Goal: Navigation & Orientation: Understand site structure

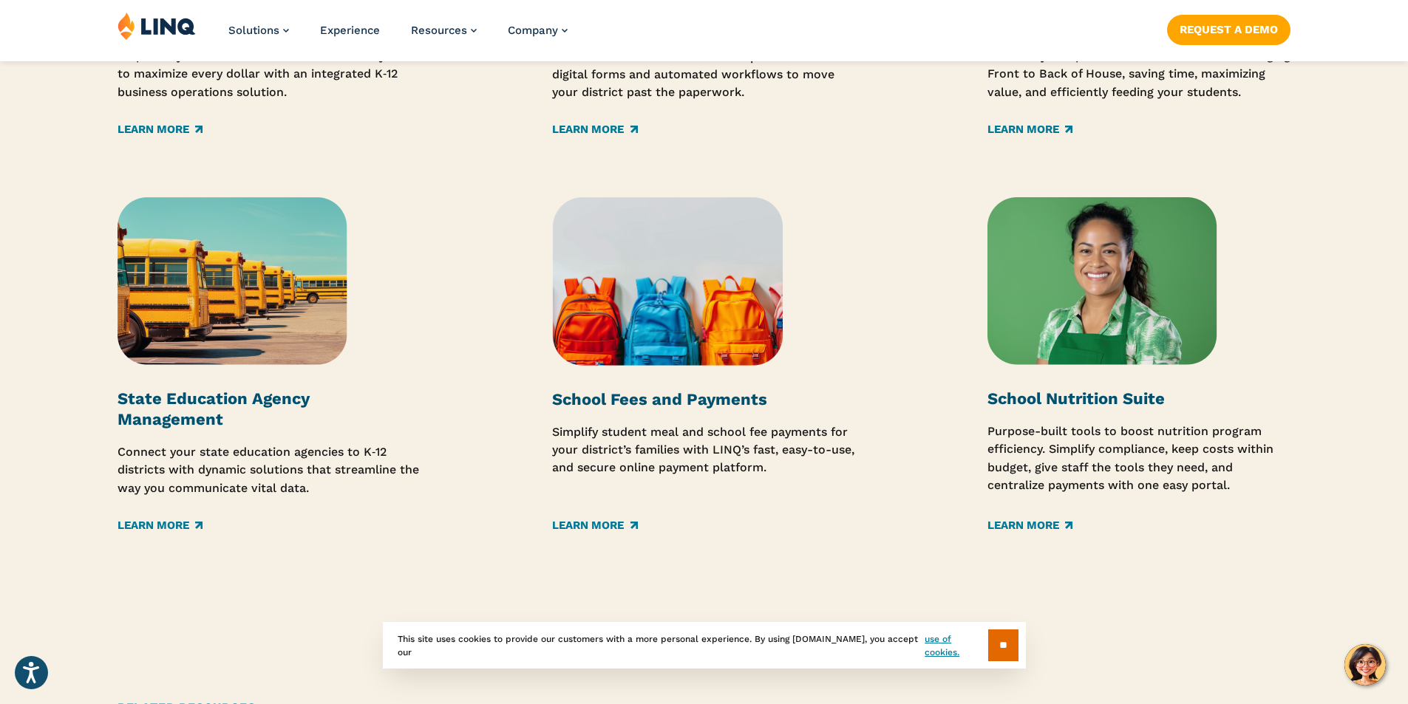
scroll to position [2254, 0]
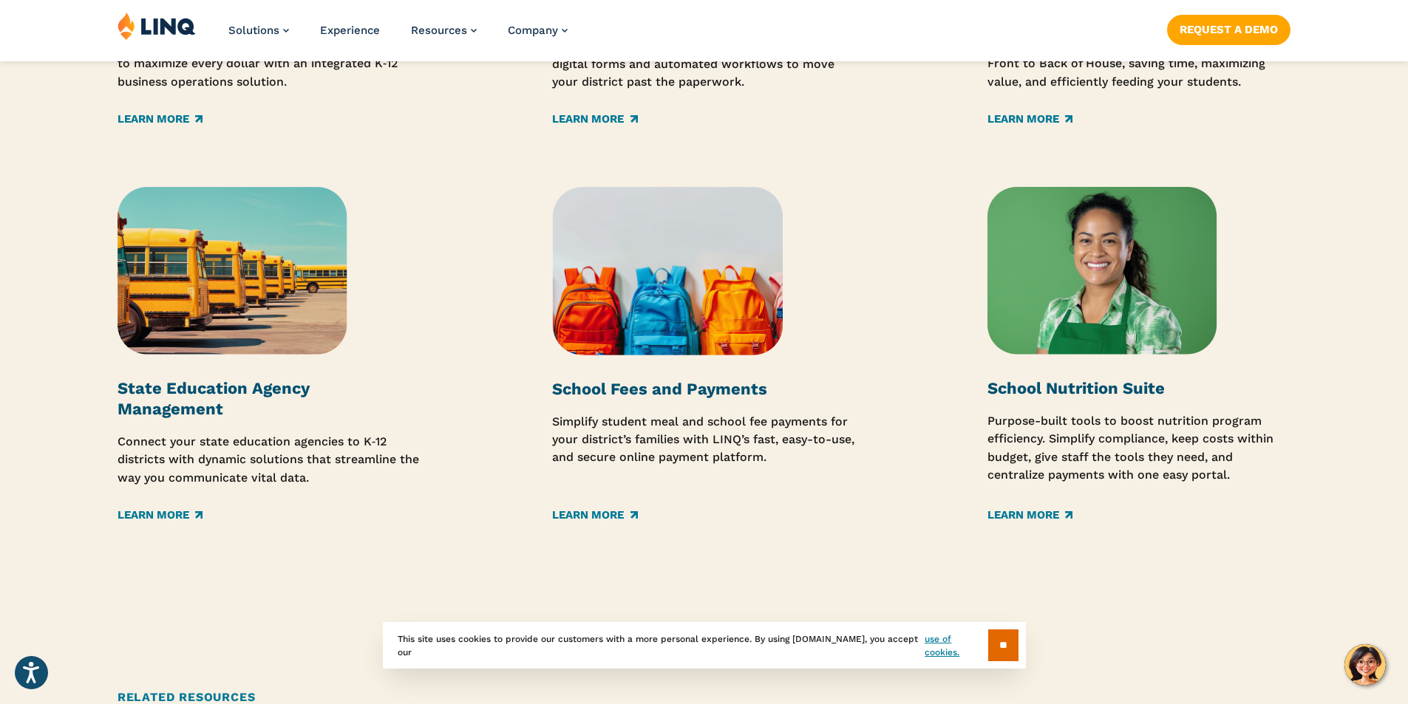
click at [649, 338] on img at bounding box center [667, 271] width 231 height 168
click at [616, 514] on link "Learn More" at bounding box center [594, 515] width 85 height 16
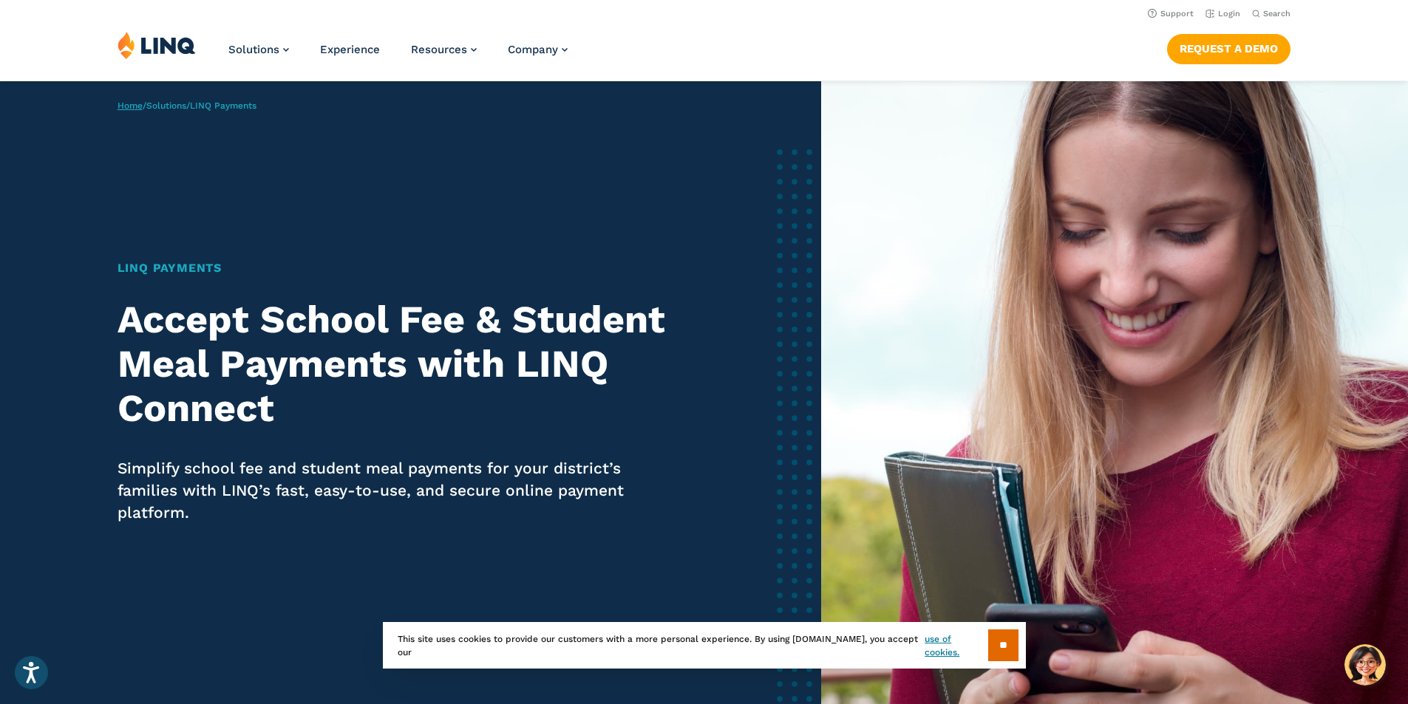
click at [135, 103] on link "Home" at bounding box center [129, 105] width 25 height 10
